Goal: Transaction & Acquisition: Purchase product/service

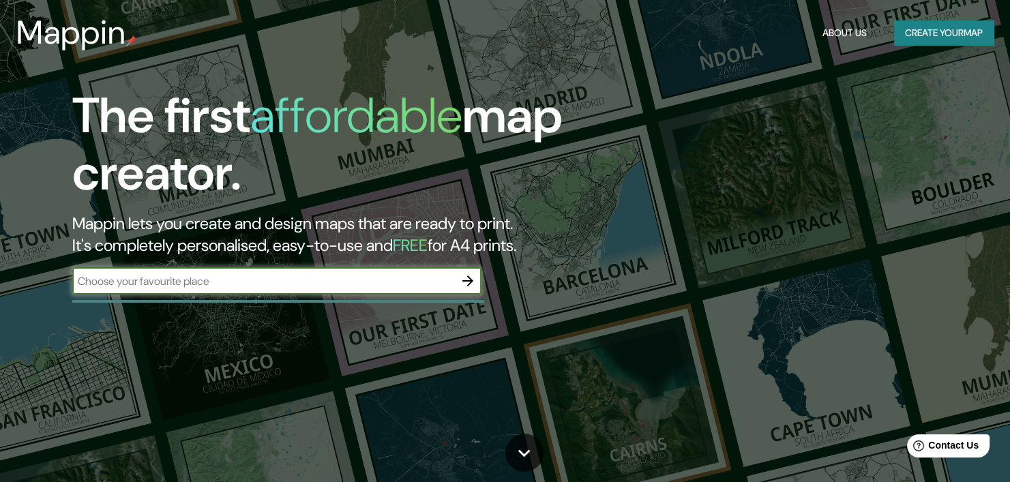
click at [321, 272] on div "​" at bounding box center [276, 280] width 409 height 27
click at [316, 276] on input "text" at bounding box center [263, 281] width 382 height 16
type input "[GEOGRAPHIC_DATA]"
click at [463, 280] on icon "button" at bounding box center [467, 280] width 11 height 11
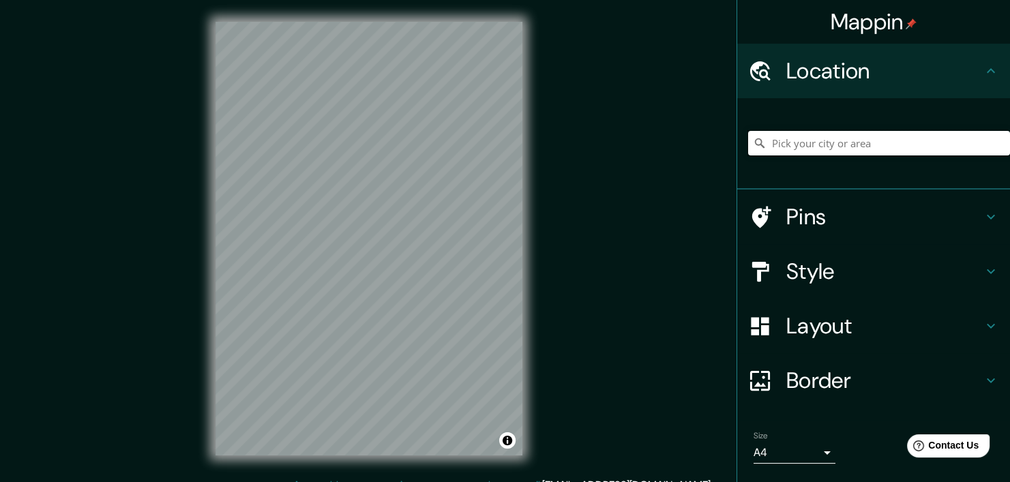
click at [802, 144] on input "Pick your city or area" at bounding box center [879, 143] width 262 height 25
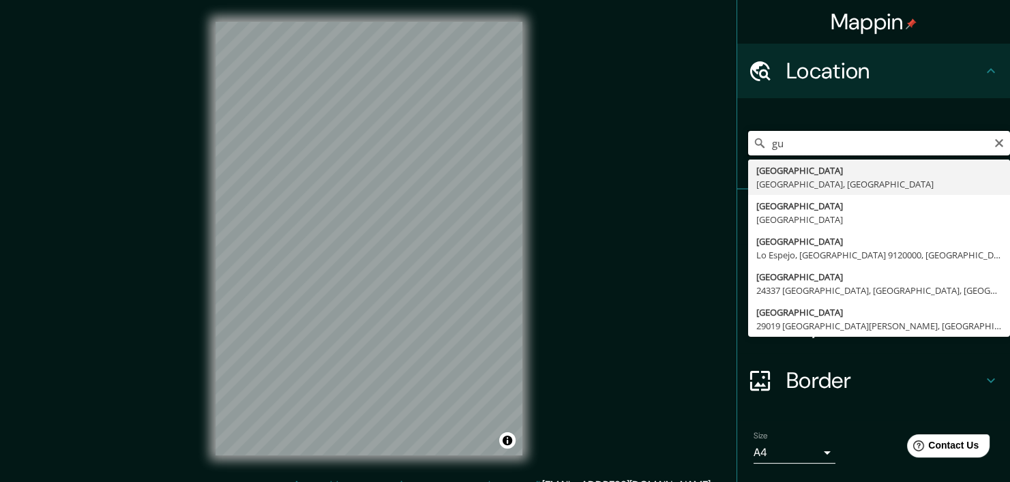
type input "g"
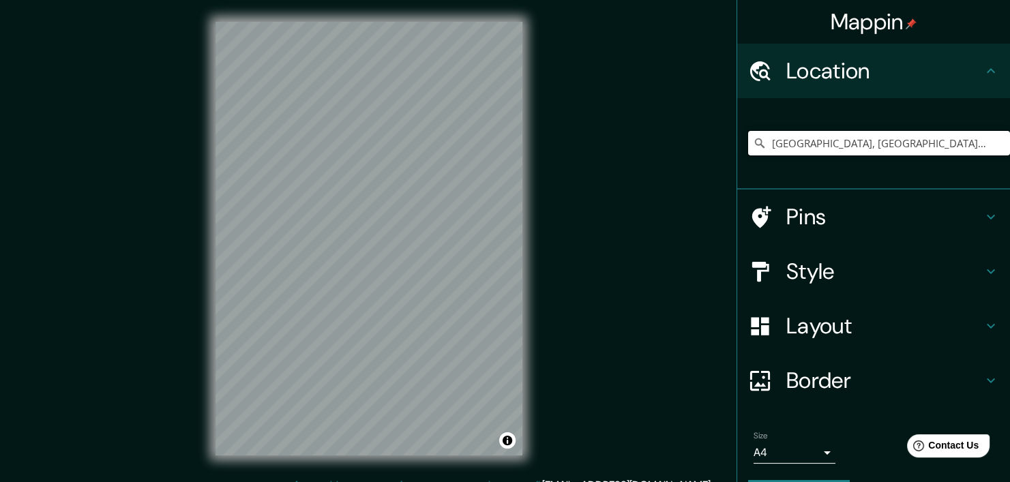
type input "[GEOGRAPHIC_DATA], [GEOGRAPHIC_DATA], [GEOGRAPHIC_DATA]"
click at [552, 235] on div "Mappin Location [GEOGRAPHIC_DATA], [GEOGRAPHIC_DATA], [GEOGRAPHIC_DATA] [GEOGRA…" at bounding box center [505, 249] width 1010 height 499
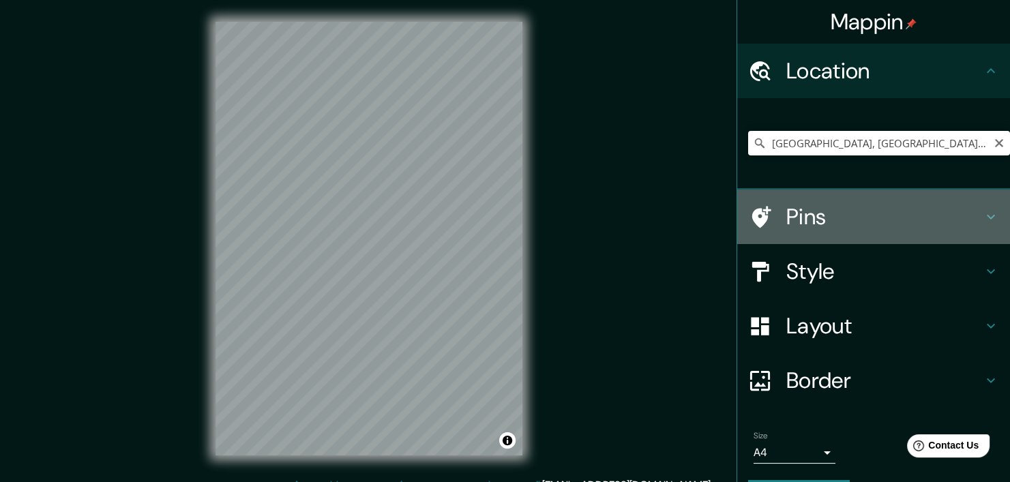
click at [816, 219] on h4 "Pins" at bounding box center [884, 216] width 196 height 27
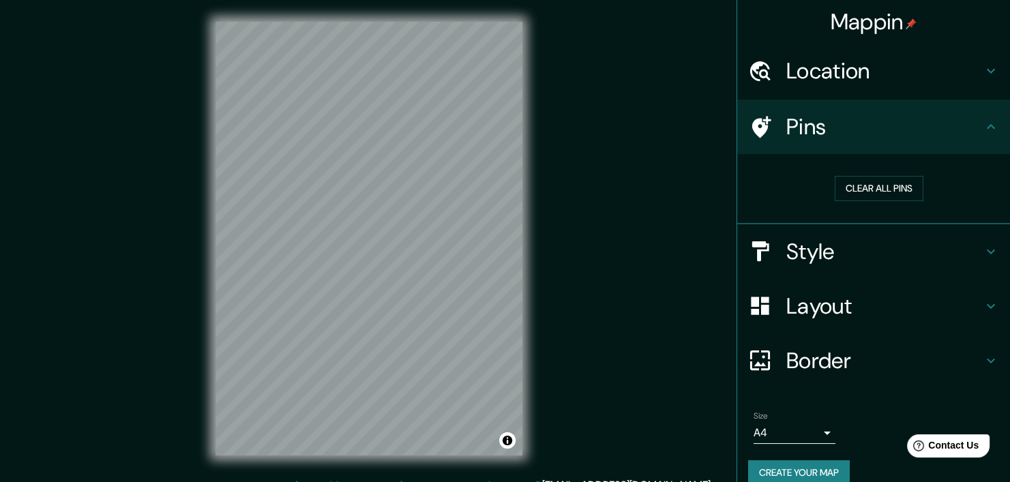
click at [845, 123] on h4 "Pins" at bounding box center [884, 126] width 196 height 27
click at [890, 59] on h4 "Location" at bounding box center [884, 70] width 196 height 27
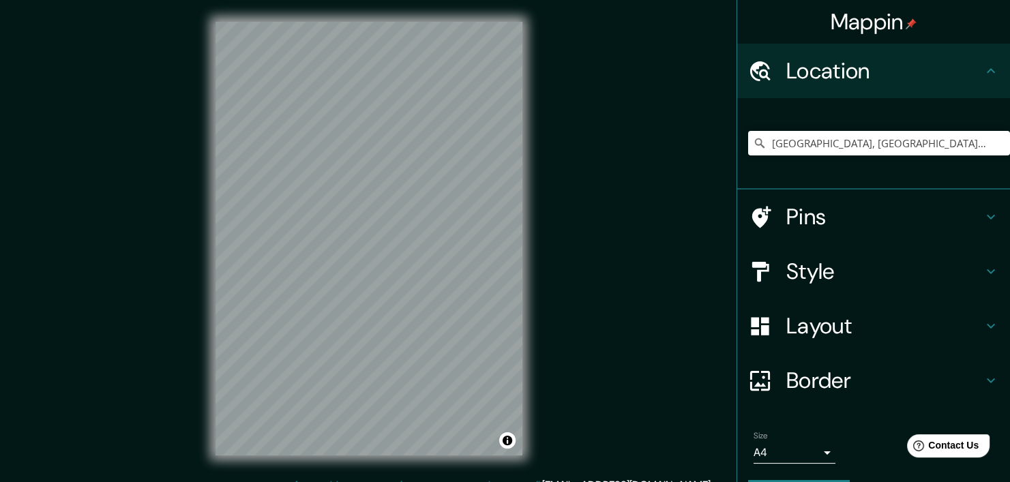
click at [872, 280] on h4 "Style" at bounding box center [884, 271] width 196 height 27
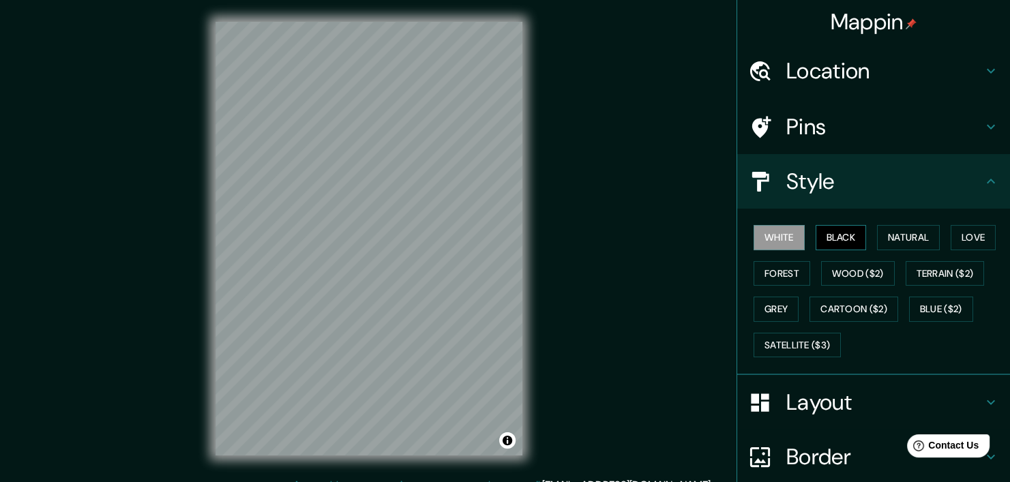
click at [843, 239] on button "Black" at bounding box center [840, 237] width 51 height 25
click at [884, 234] on button "Natural" at bounding box center [908, 237] width 63 height 25
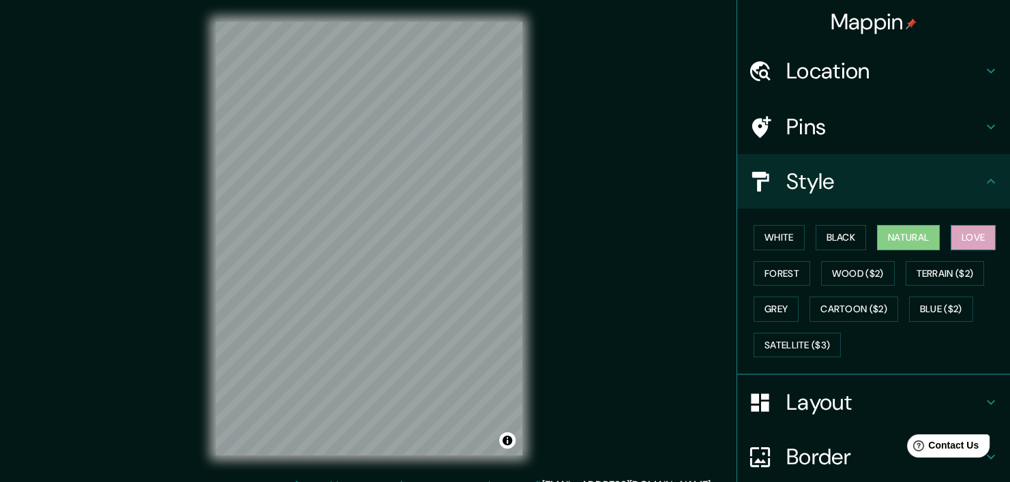
click at [965, 237] on button "Love" at bounding box center [972, 237] width 45 height 25
click at [771, 269] on button "Forest" at bounding box center [781, 273] width 57 height 25
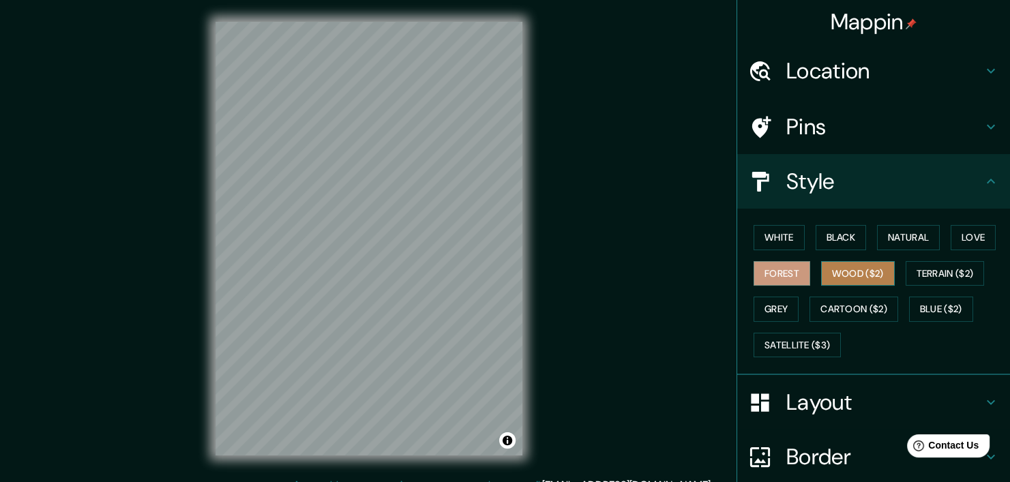
click at [852, 273] on button "Wood ($2)" at bounding box center [858, 273] width 74 height 25
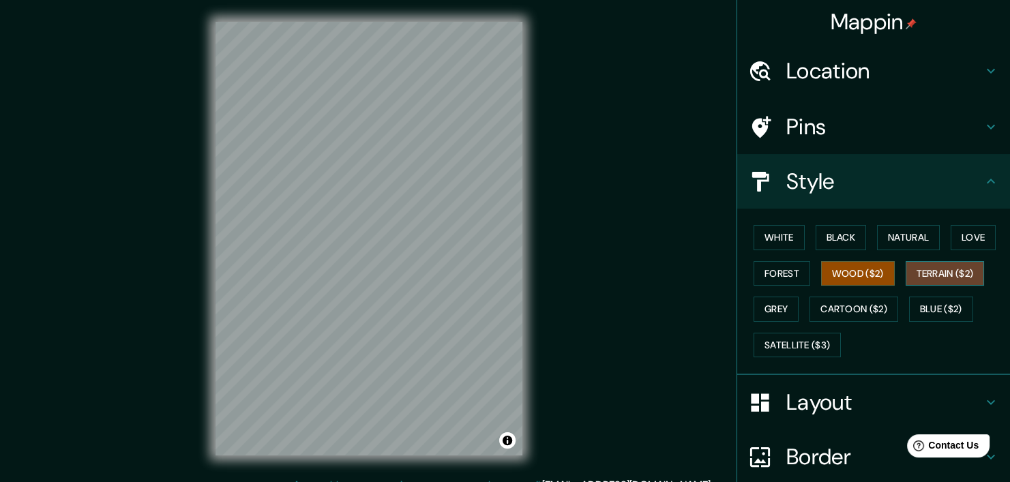
click at [918, 273] on button "Terrain ($2)" at bounding box center [944, 273] width 79 height 25
click at [935, 310] on button "Blue ($2)" at bounding box center [941, 309] width 64 height 25
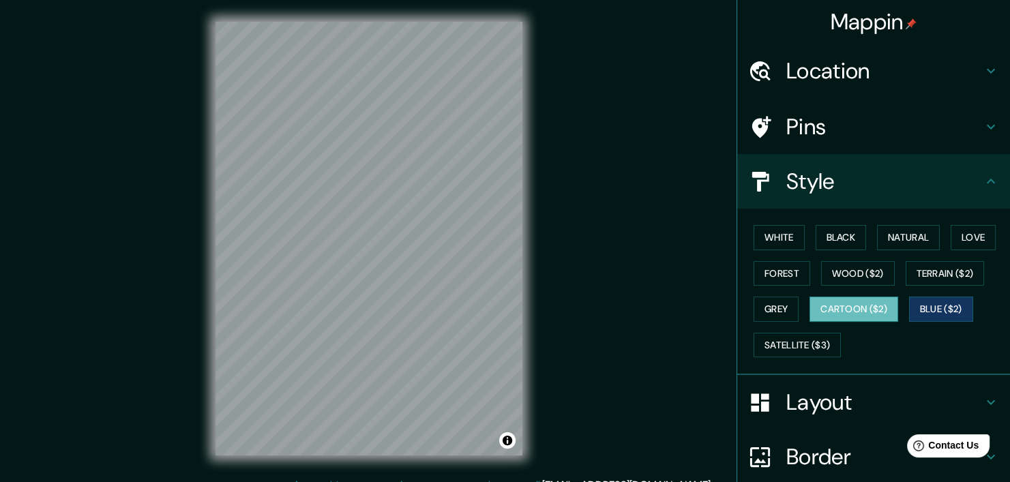
click at [852, 312] on button "Cartoon ($2)" at bounding box center [853, 309] width 89 height 25
click at [766, 305] on button "Grey" at bounding box center [775, 309] width 45 height 25
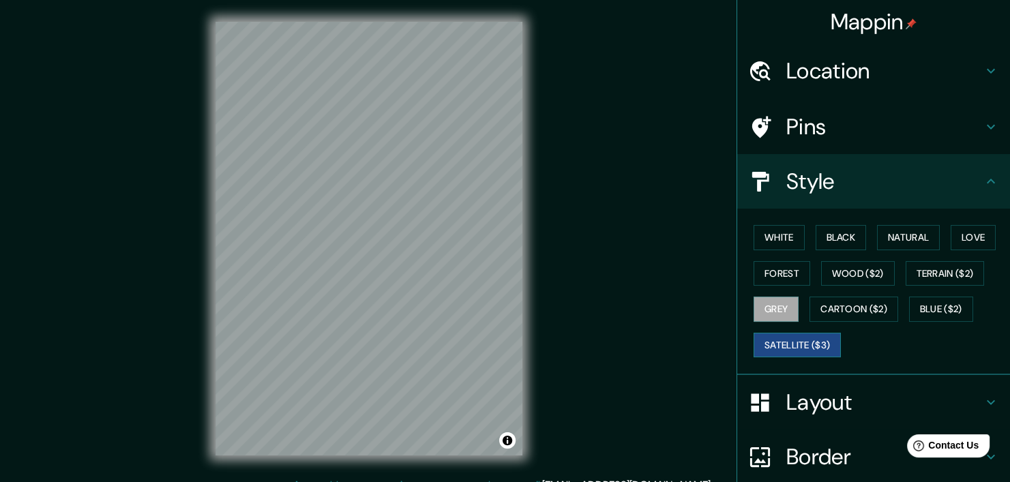
click at [785, 340] on button "Satellite ($3)" at bounding box center [796, 345] width 87 height 25
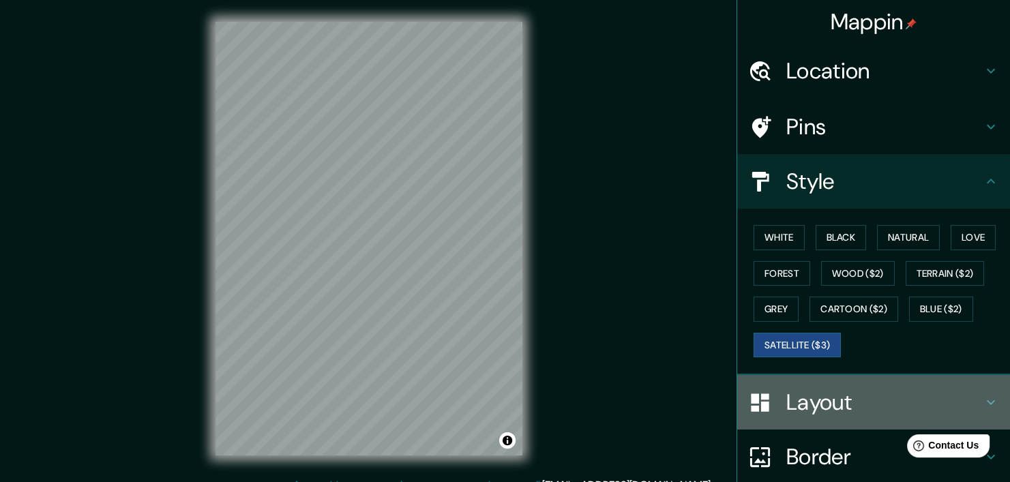
click at [886, 401] on h4 "Layout" at bounding box center [884, 402] width 196 height 27
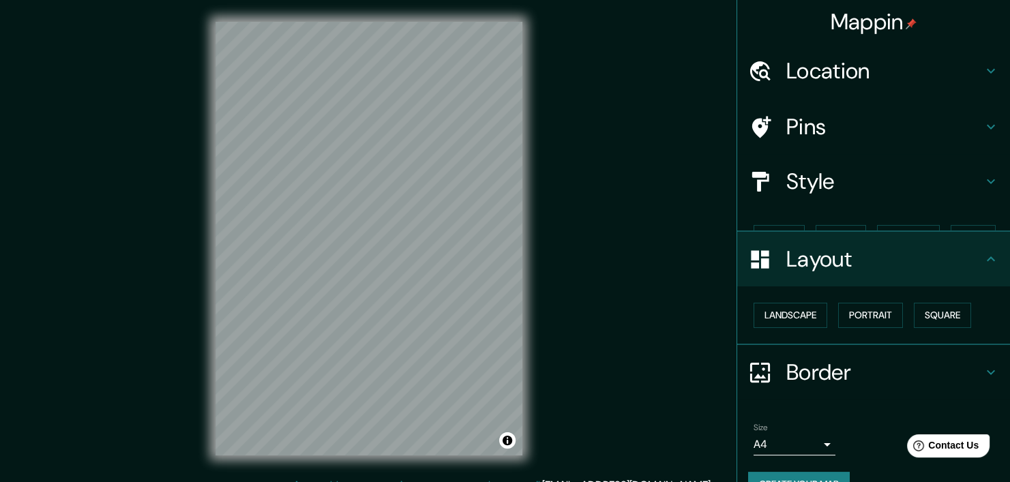
scroll to position [7, 0]
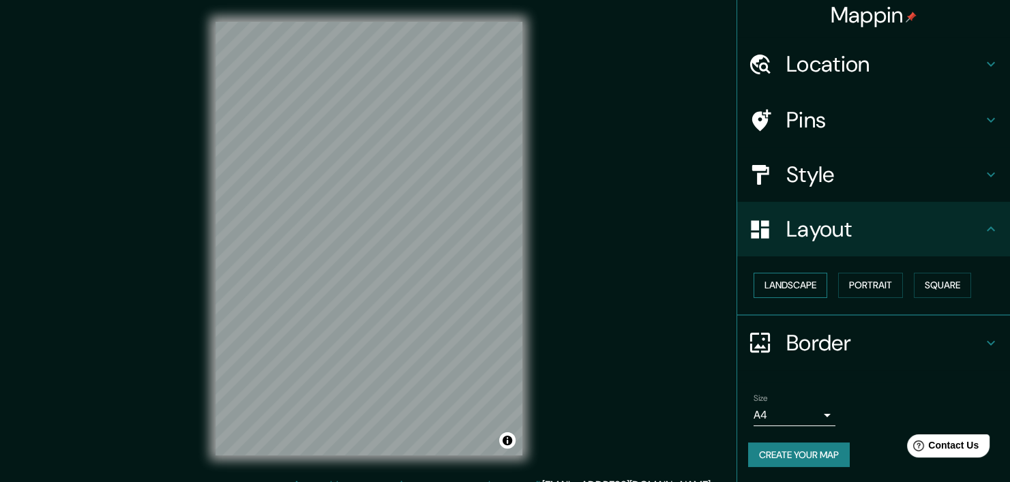
click at [805, 287] on button "Landscape" at bounding box center [790, 285] width 74 height 25
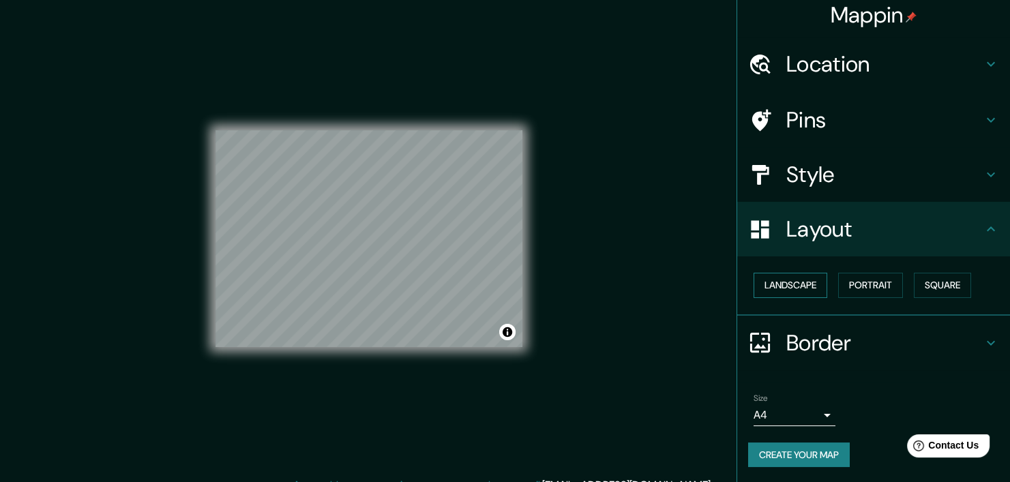
click at [805, 287] on button "Landscape" at bounding box center [790, 285] width 74 height 25
click at [869, 288] on button "Portrait" at bounding box center [870, 285] width 65 height 25
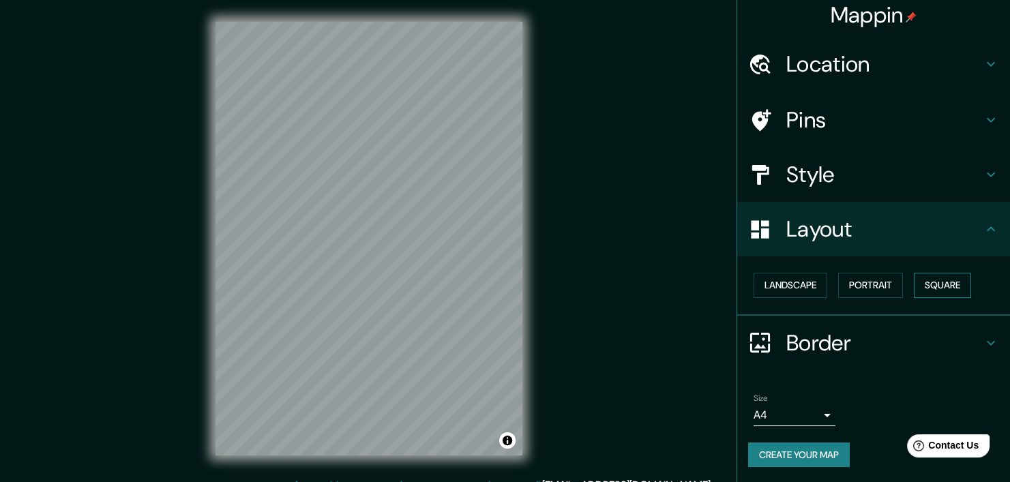
click at [952, 286] on button "Square" at bounding box center [942, 285] width 57 height 25
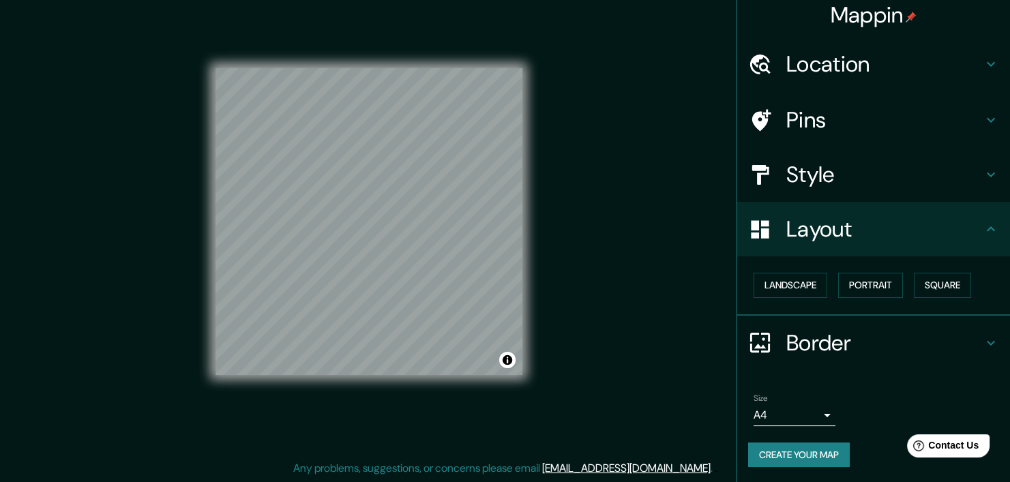
scroll to position [0, 0]
